Goal: Find specific page/section: Find specific page/section

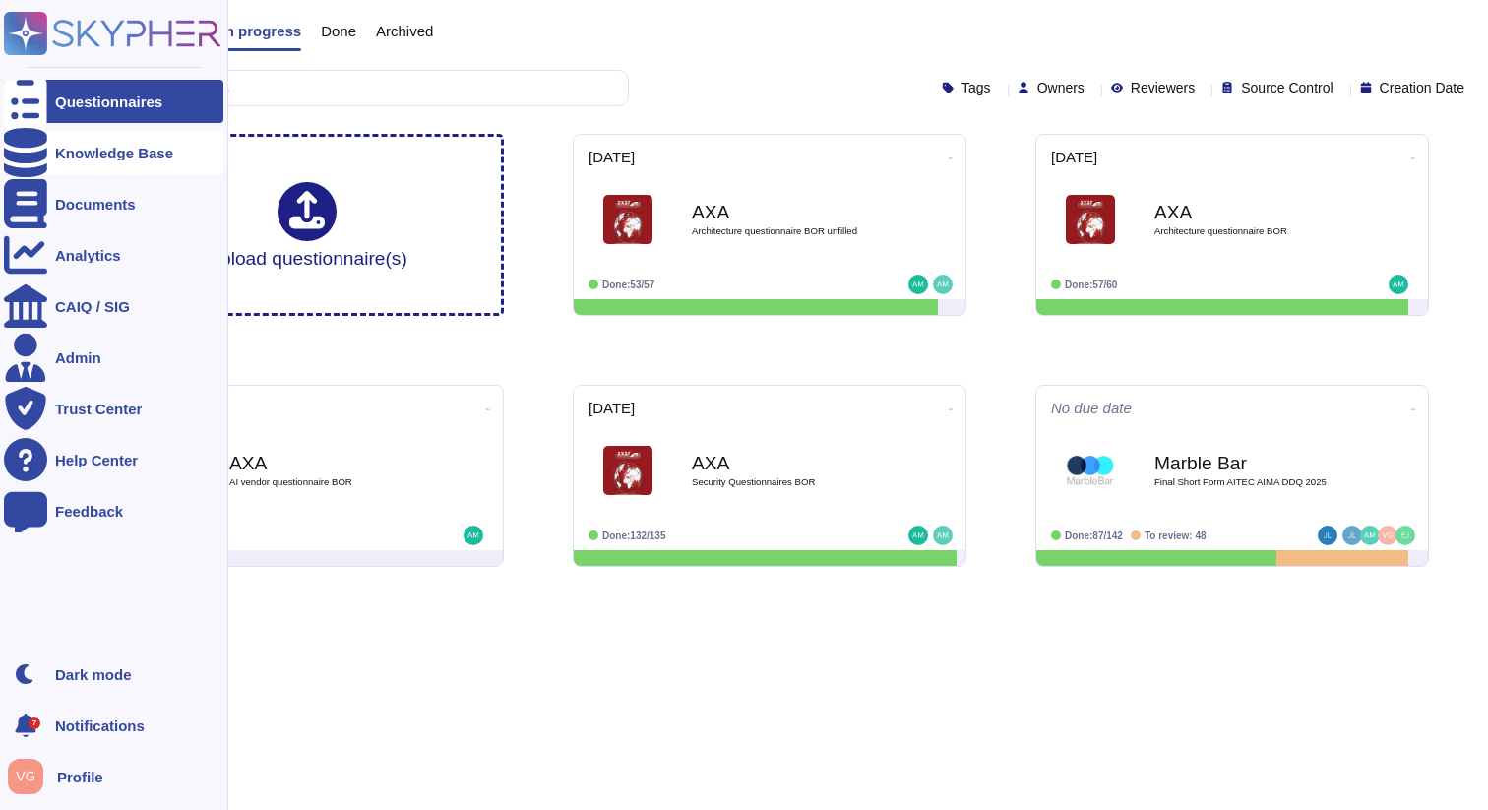
click at [36, 146] on div at bounding box center [25, 152] width 43 height 43
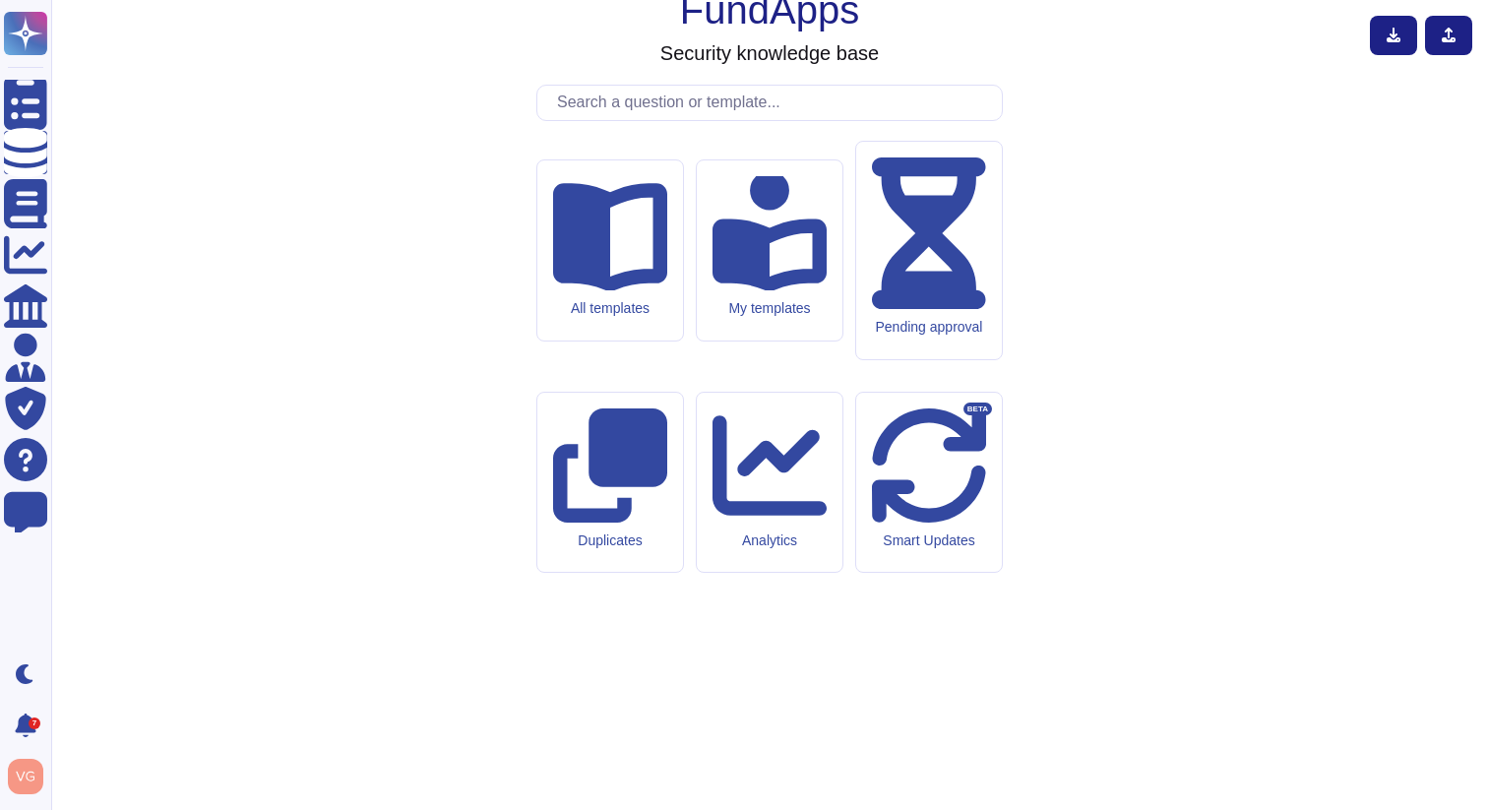
click at [727, 120] on input "text" at bounding box center [774, 103] width 455 height 34
click at [1059, 148] on div "FundApps Security knowledge base All templates My templates Pending approval Du…" at bounding box center [770, 405] width 1406 height 779
